Goal: Entertainment & Leisure: Consume media (video, audio)

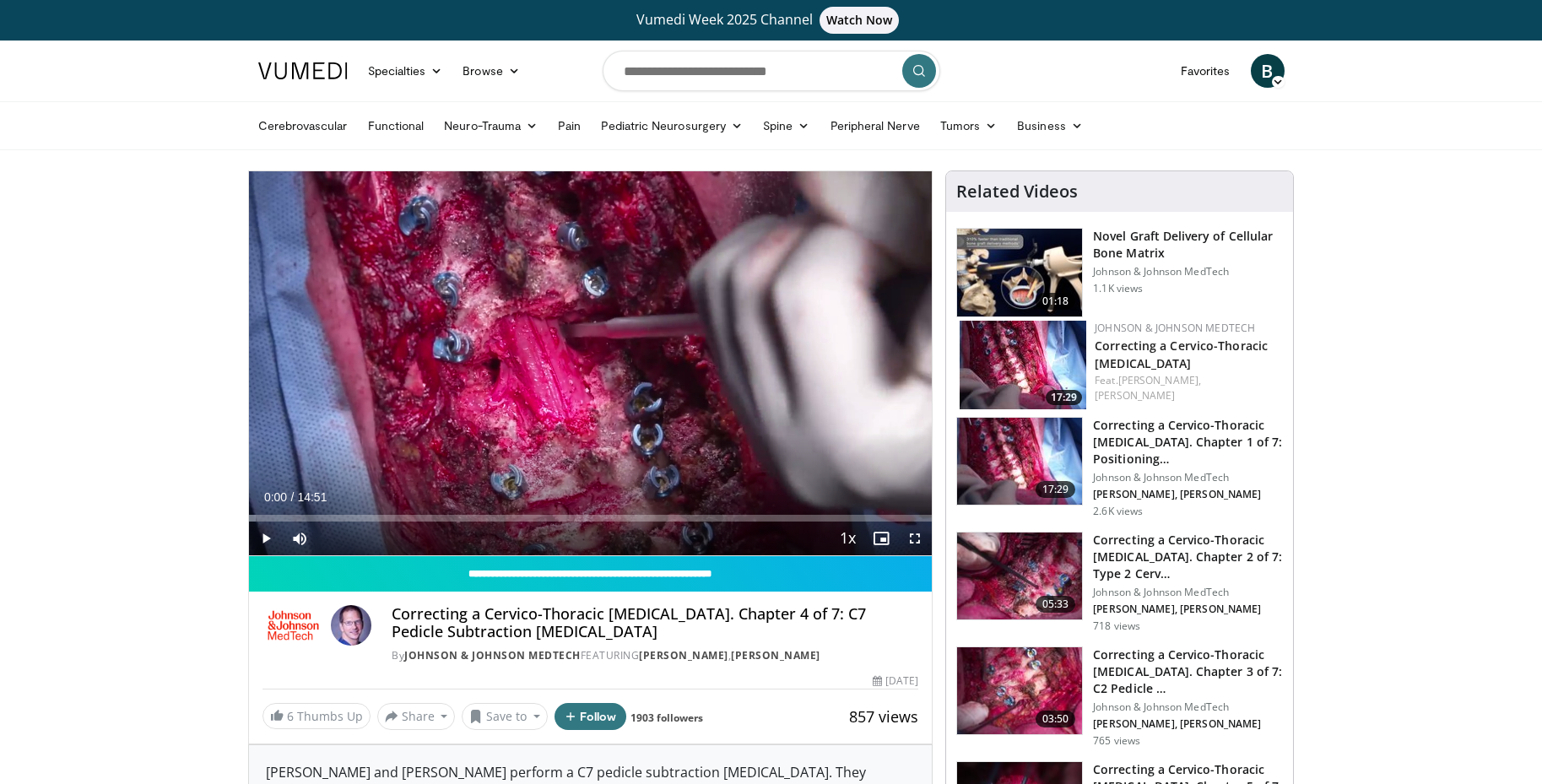
click at [267, 538] on span "Video Player" at bounding box center [265, 538] width 34 height 34
click at [918, 535] on span "Video Player" at bounding box center [914, 538] width 34 height 34
click at [266, 540] on span "Video Player" at bounding box center [265, 538] width 34 height 34
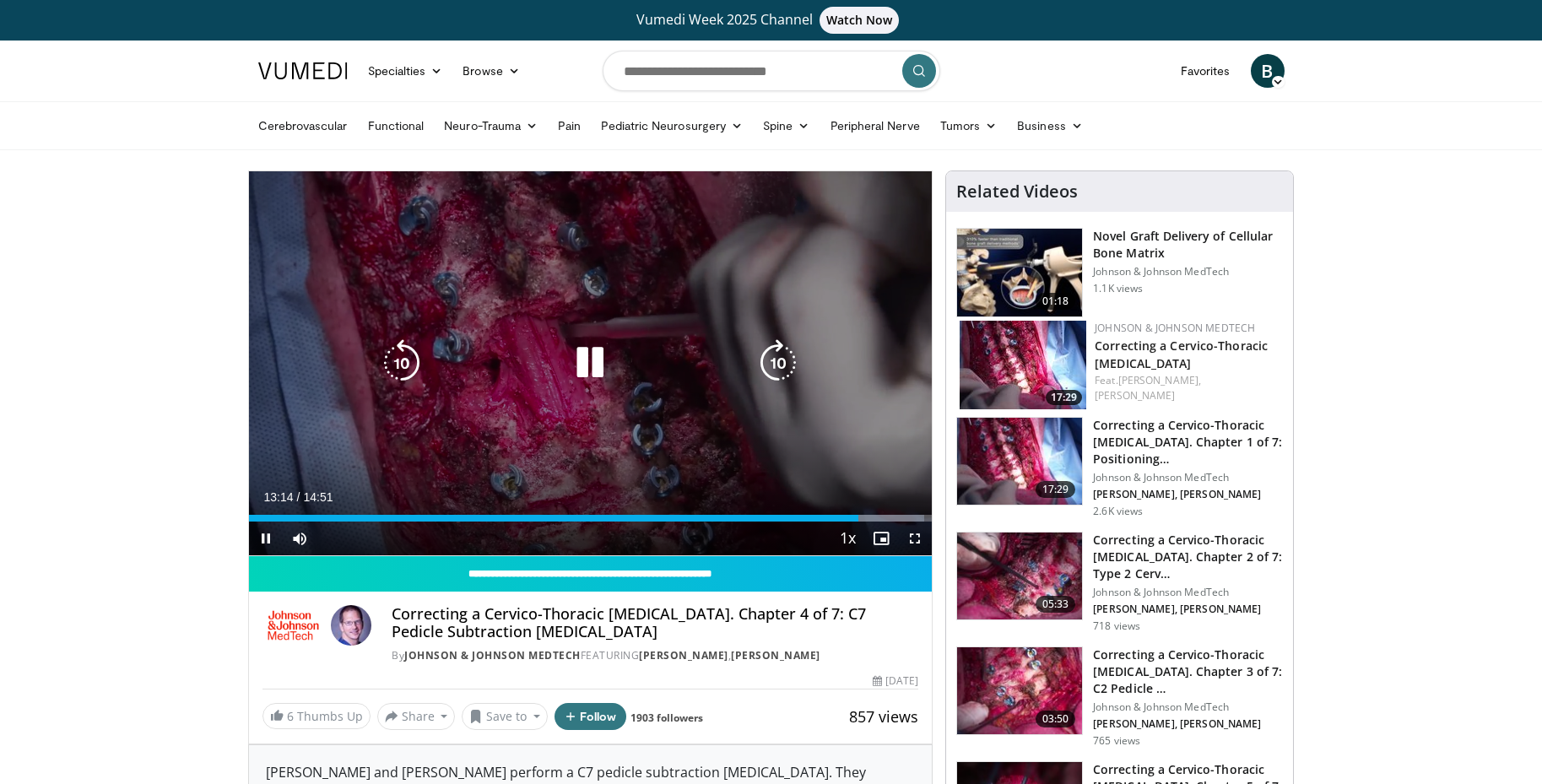
drag, startPoint x: 621, startPoint y: 424, endPoint x: 612, endPoint y: 418, distance: 10.8
click at [621, 424] on div "10 seconds Tap to unmute" at bounding box center [590, 363] width 683 height 384
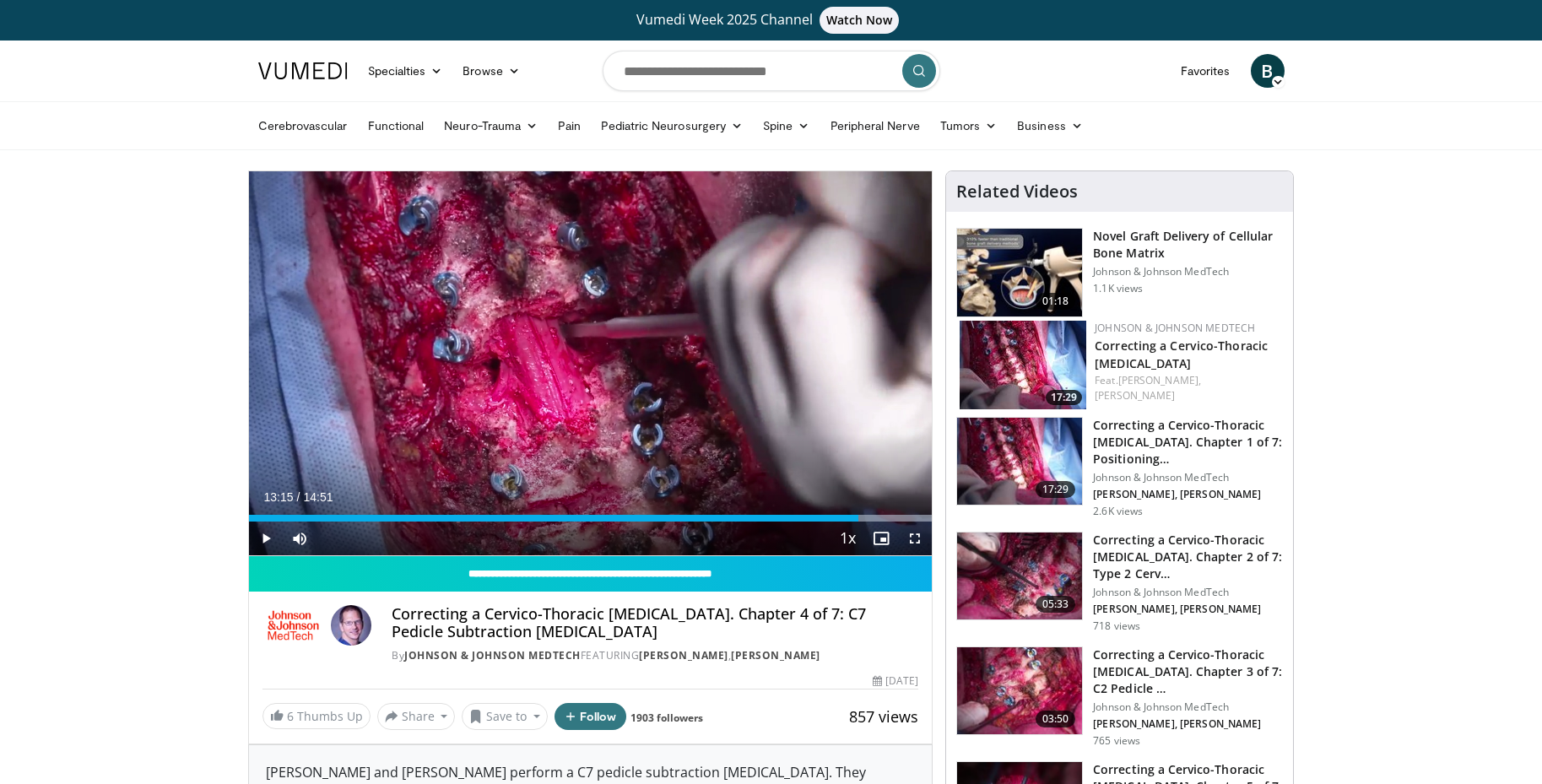
click at [257, 544] on span "Video Player" at bounding box center [265, 538] width 34 height 34
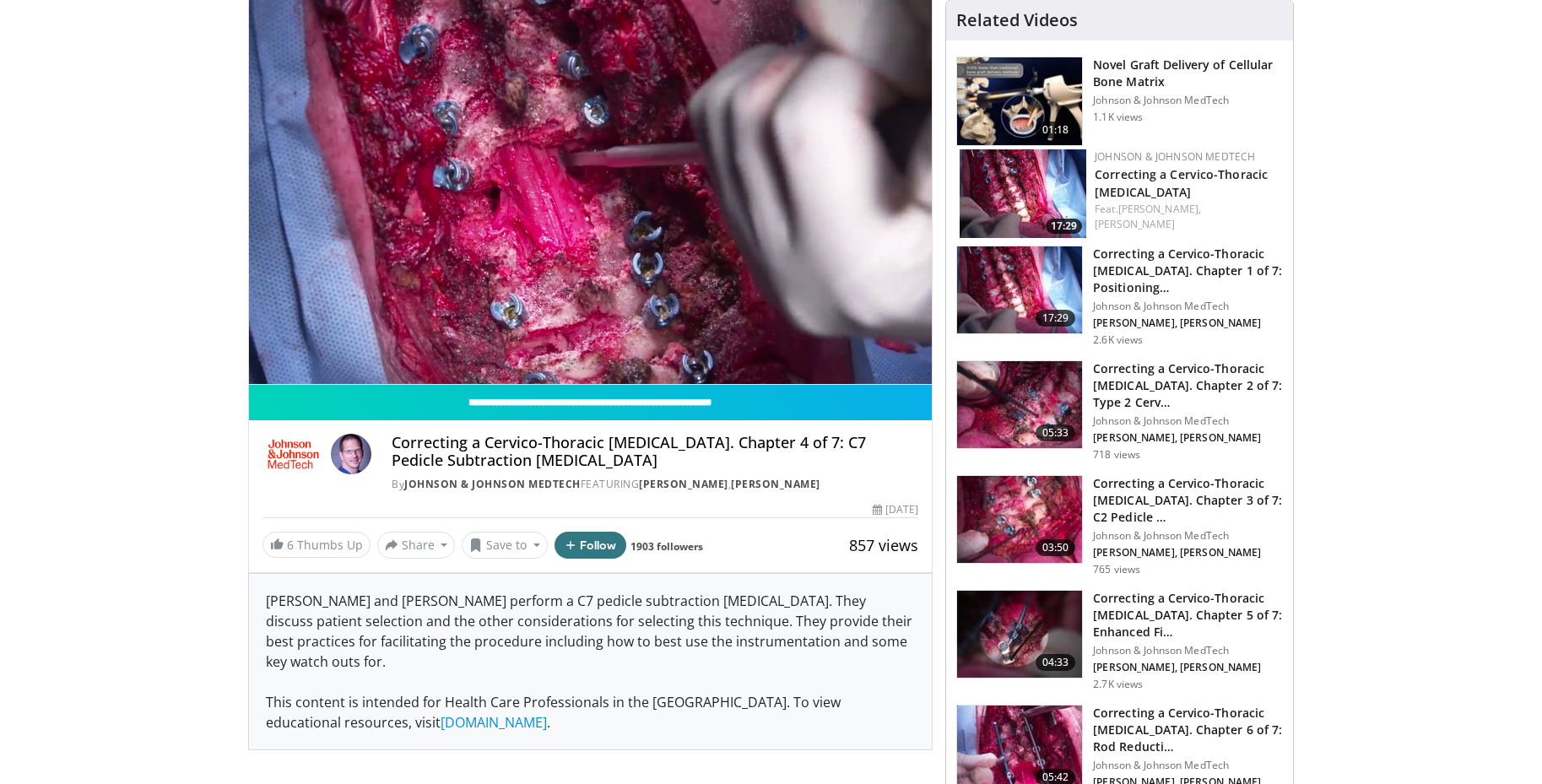
scroll to position [171, 0]
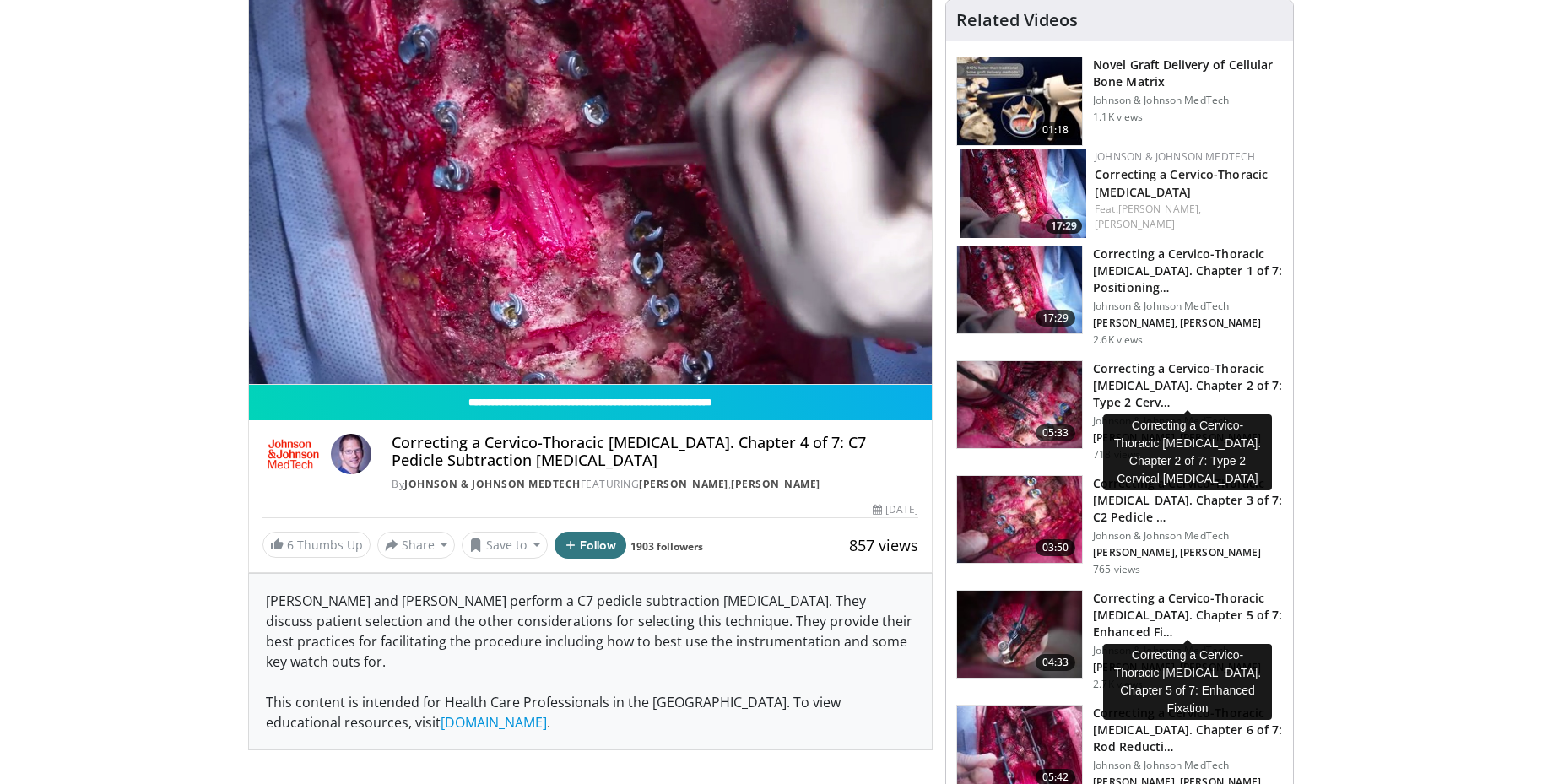
click at [1184, 611] on h3 "Correcting a Cervico-Thoracic [MEDICAL_DATA]. Chapter 5 of 7: Enhanced Fi…" at bounding box center [1188, 615] width 190 height 50
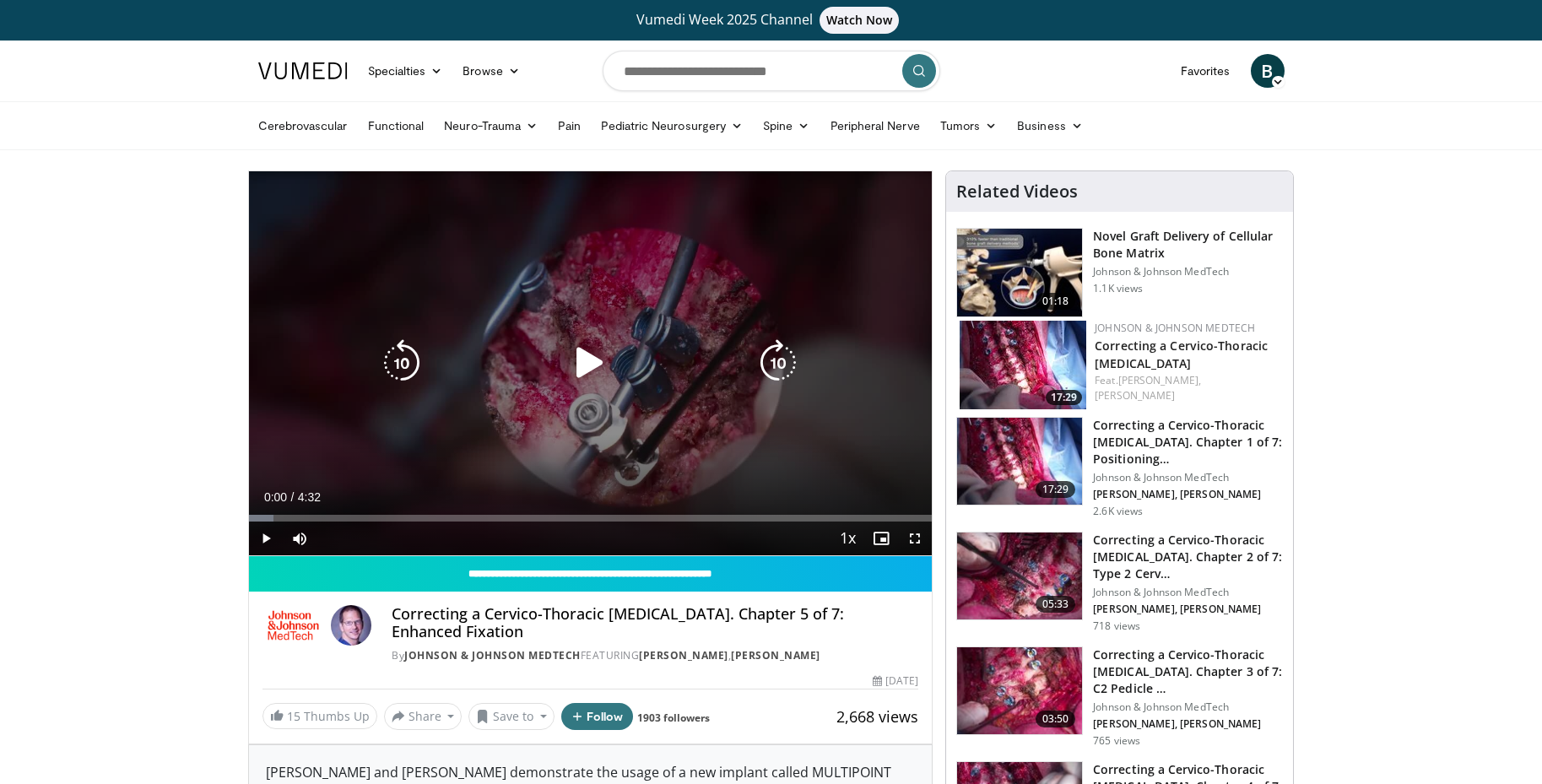
click at [600, 366] on icon "Video Player" at bounding box center [590, 362] width 47 height 47
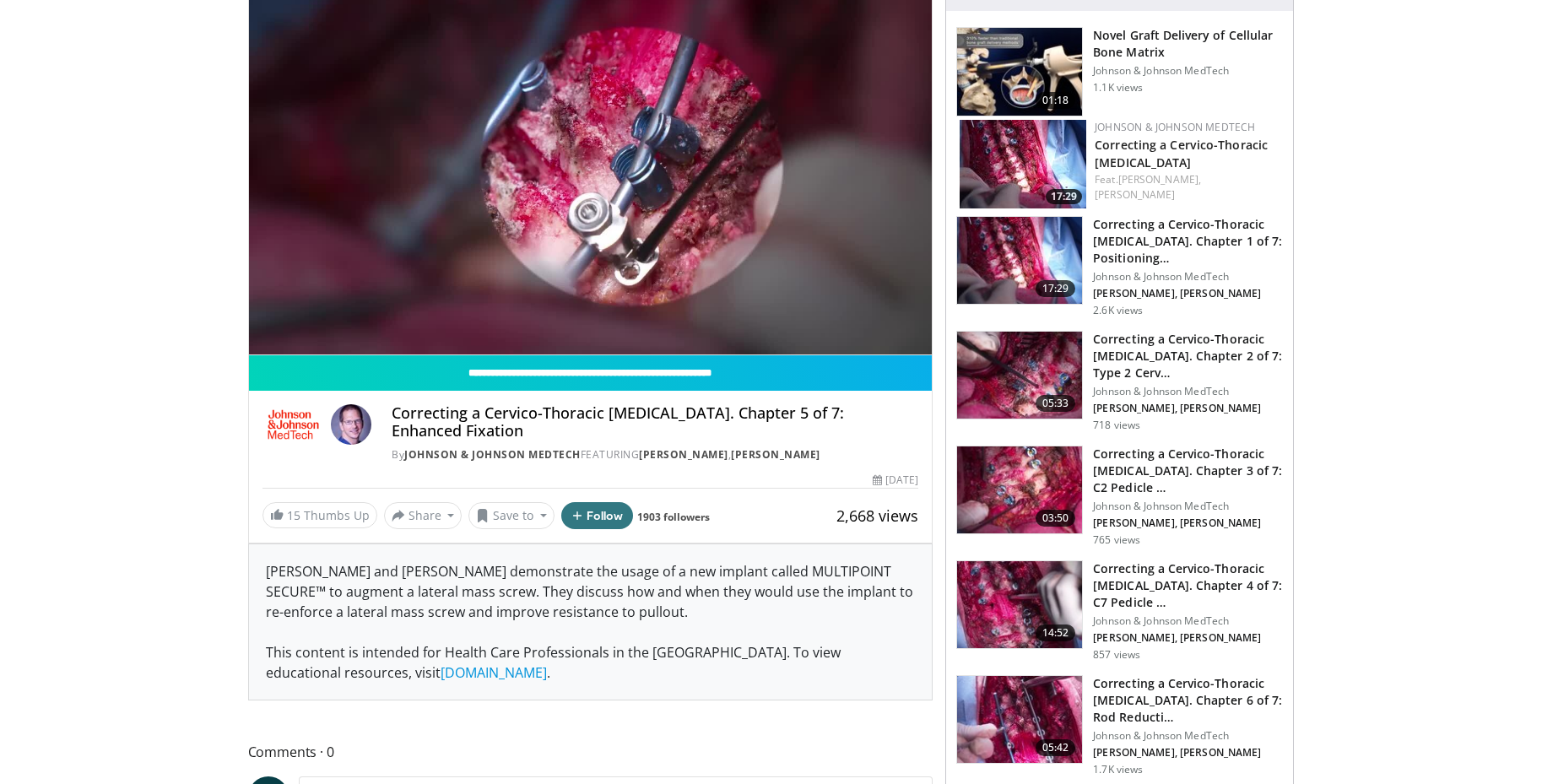
scroll to position [200, 0]
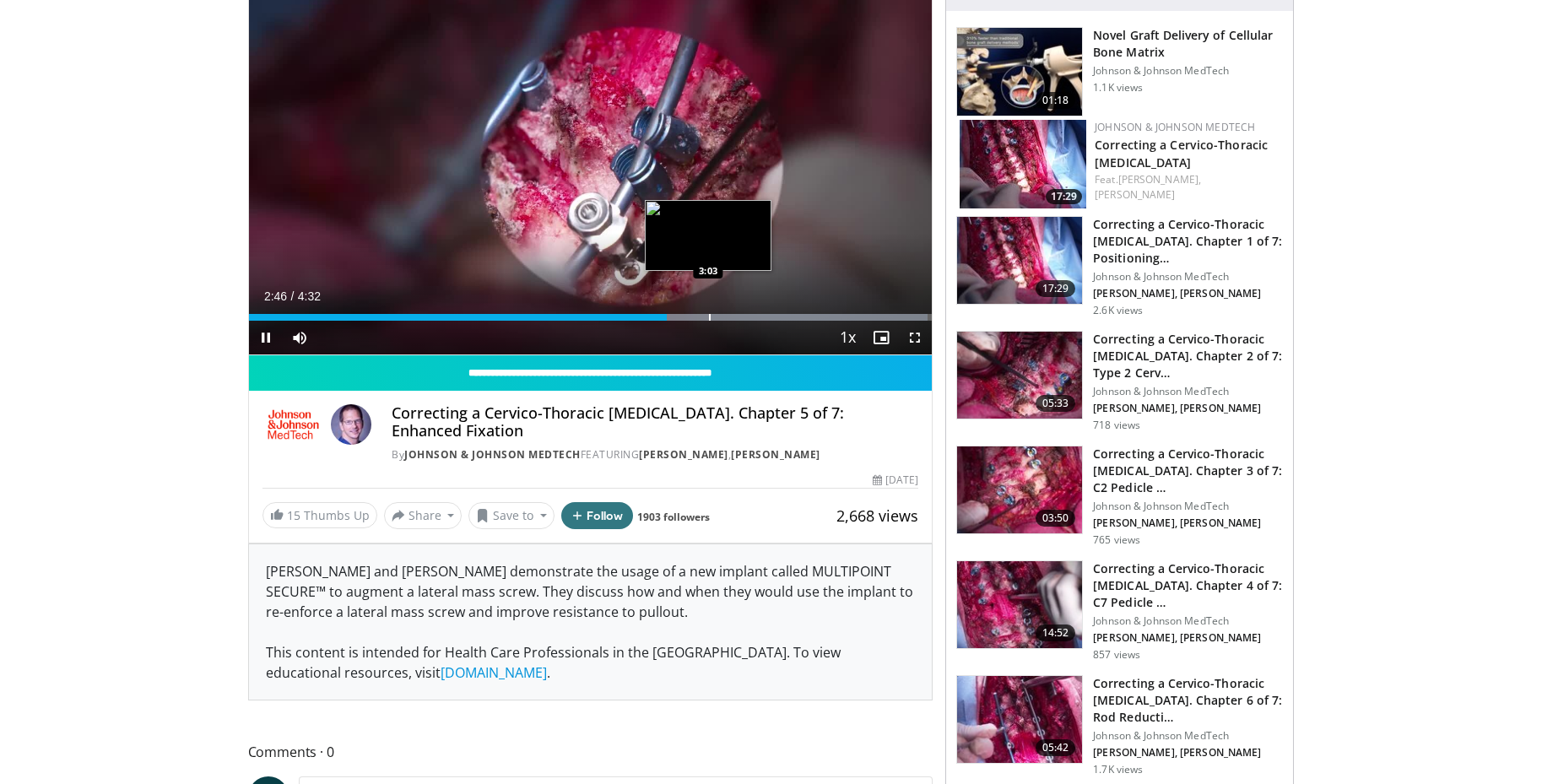
click at [709, 313] on div "Loaded : 99.31% 2:46 3:03" at bounding box center [590, 313] width 683 height 16
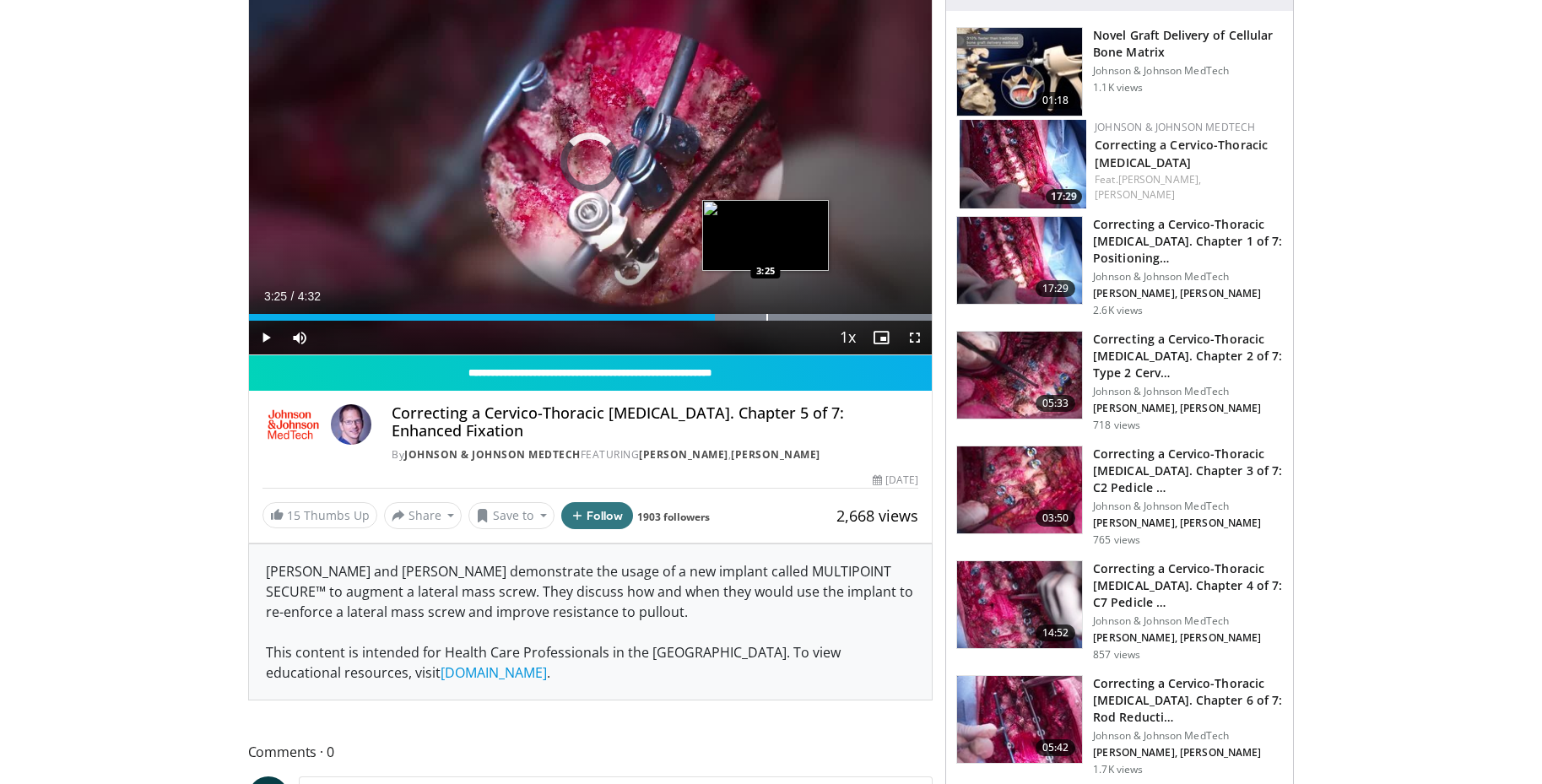
click at [766, 314] on div "Progress Bar" at bounding box center [767, 317] width 2 height 7
click at [820, 316] on div "Progress Bar" at bounding box center [821, 317] width 2 height 7
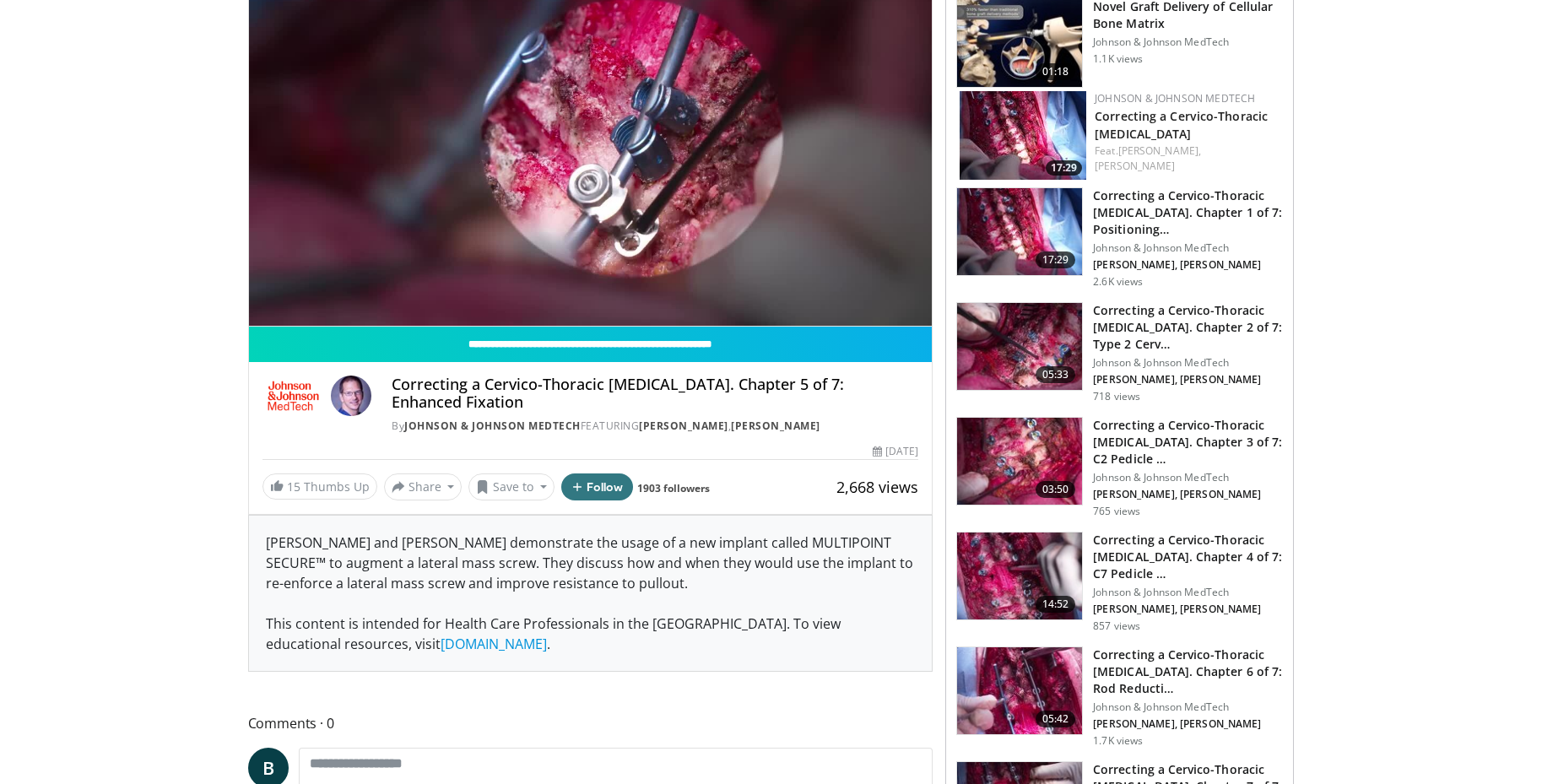
scroll to position [242, 0]
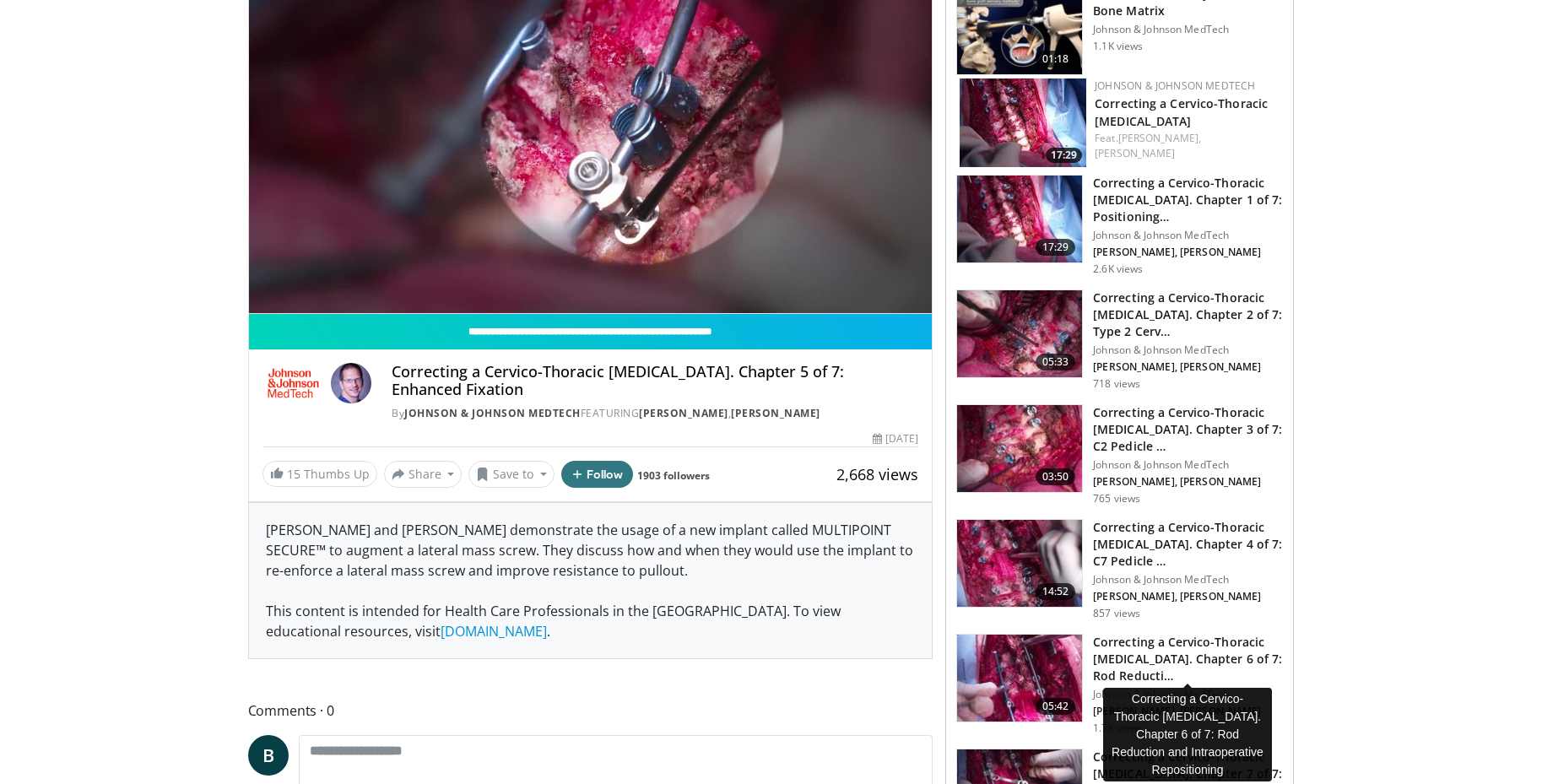
click at [1205, 650] on h3 "Correcting a Cervico-Thoracic [MEDICAL_DATA]. Chapter 6 of 7: Rod Reducti…" at bounding box center [1188, 659] width 190 height 50
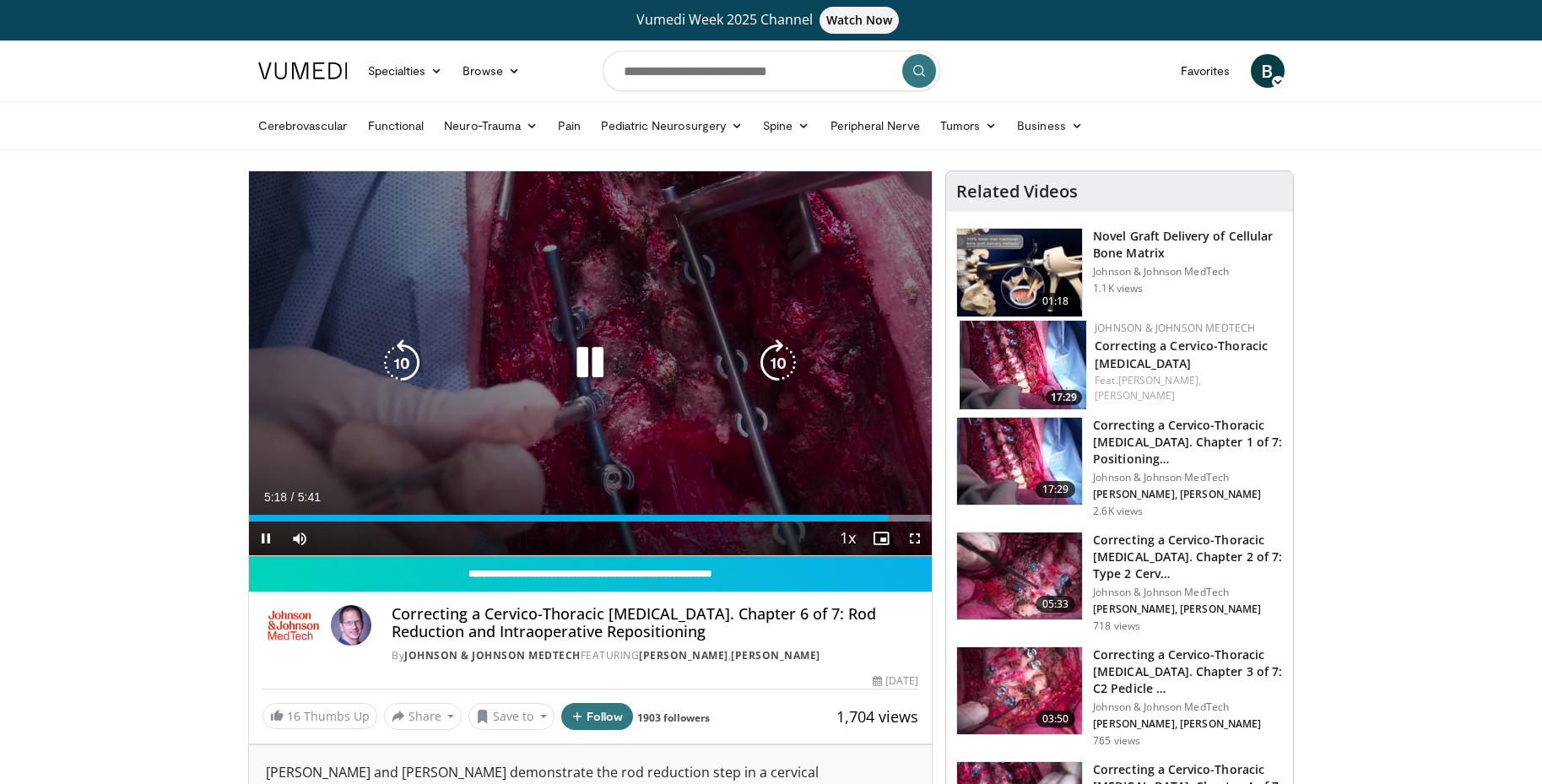
click at [578, 365] on icon "Video Player" at bounding box center [590, 362] width 47 height 47
